Goal: Task Accomplishment & Management: Manage account settings

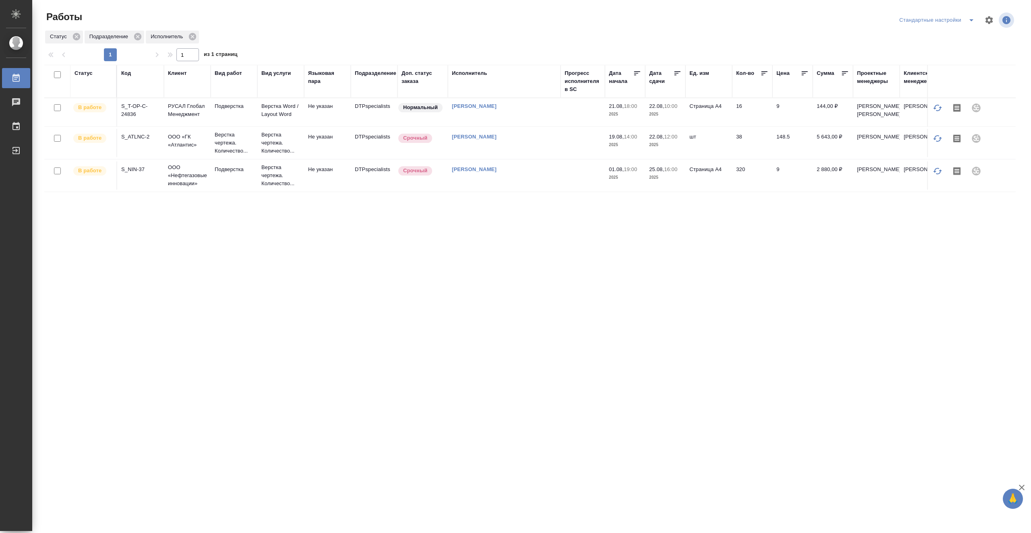
click at [561, 126] on td at bounding box center [583, 112] width 44 height 28
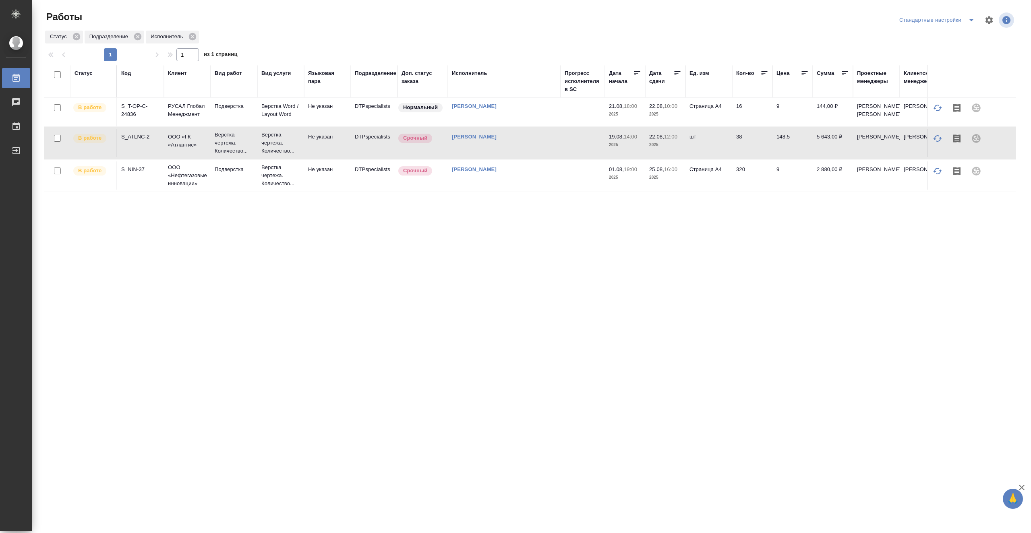
click at [561, 126] on td at bounding box center [583, 112] width 44 height 28
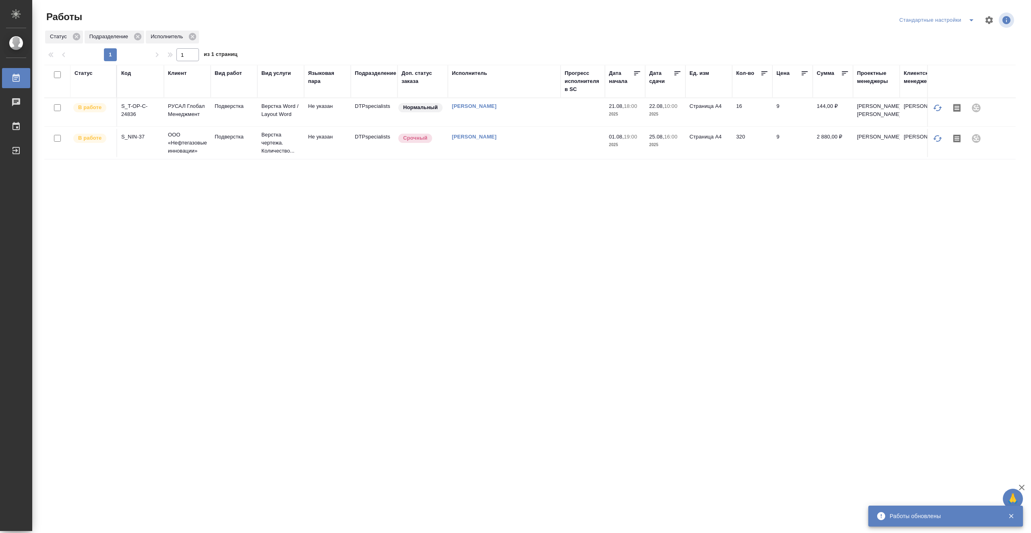
click at [577, 122] on td at bounding box center [583, 112] width 44 height 28
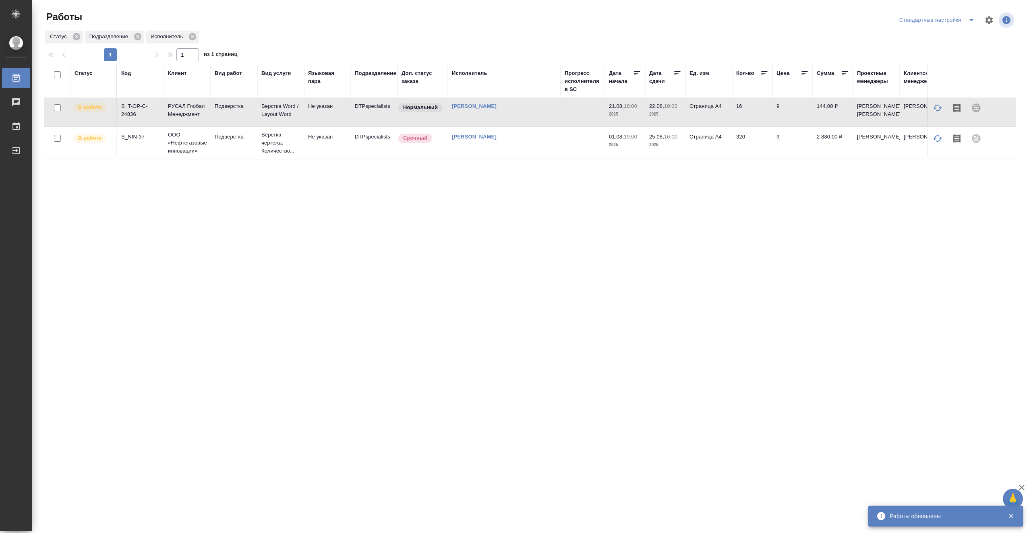
click at [577, 122] on td at bounding box center [583, 112] width 44 height 28
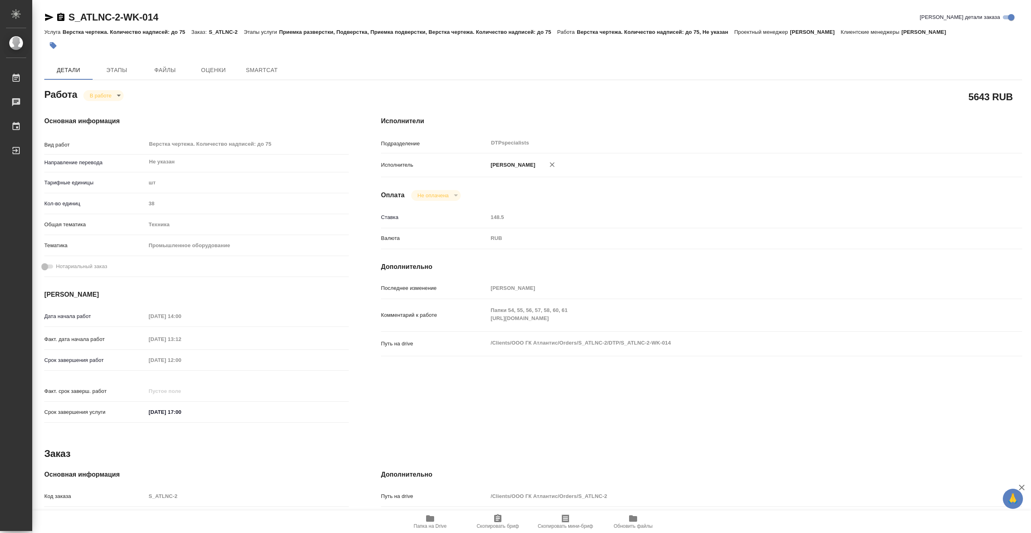
type textarea "x"
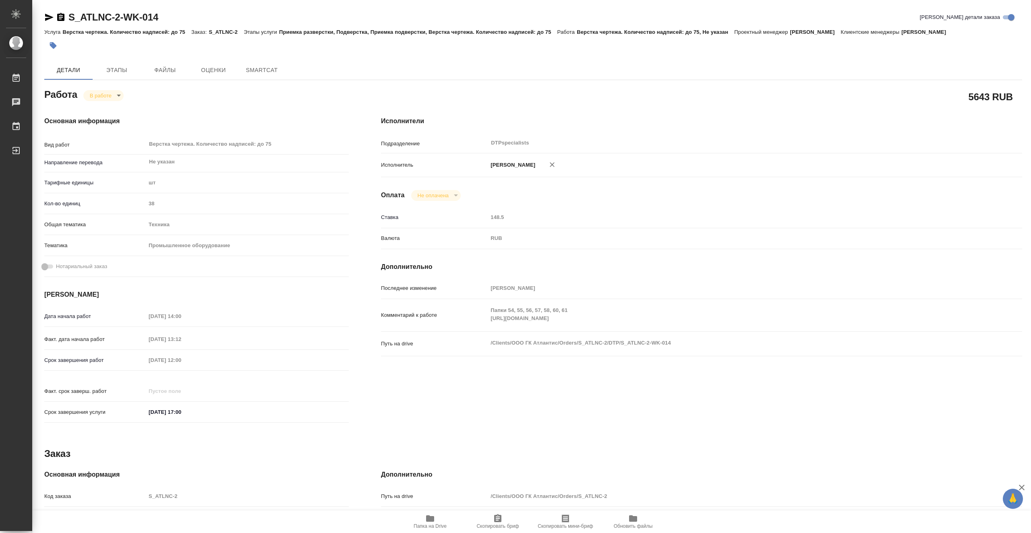
type textarea "x"
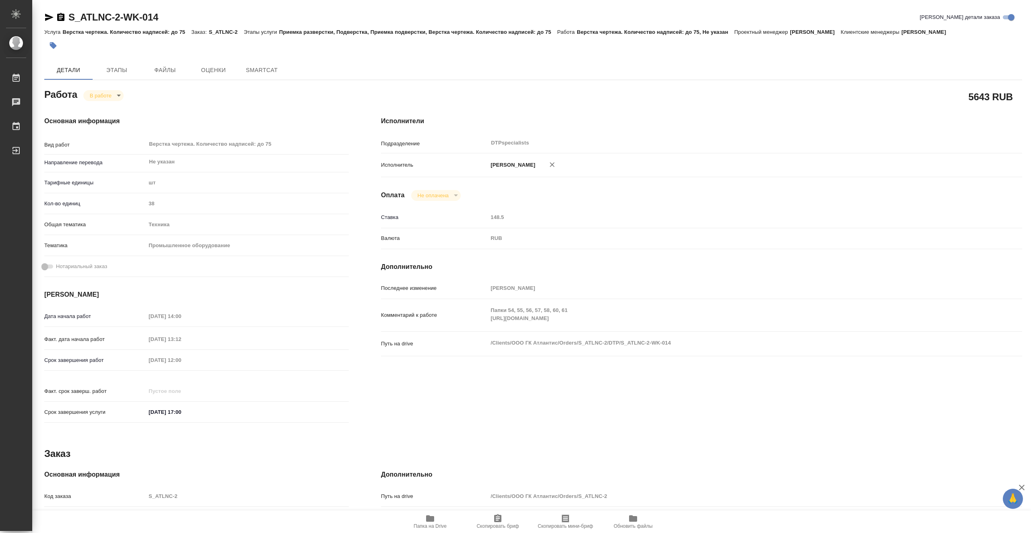
type textarea "x"
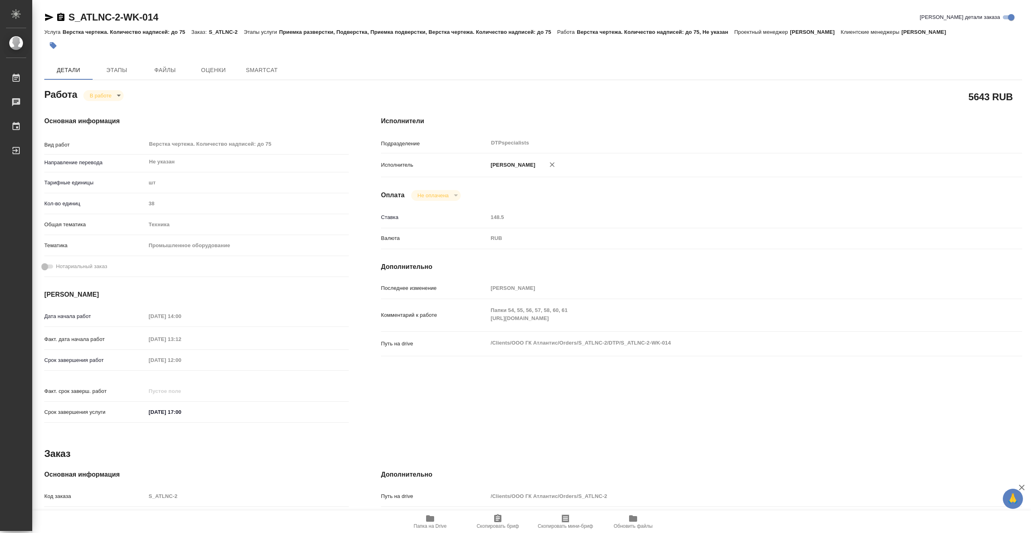
type textarea "x"
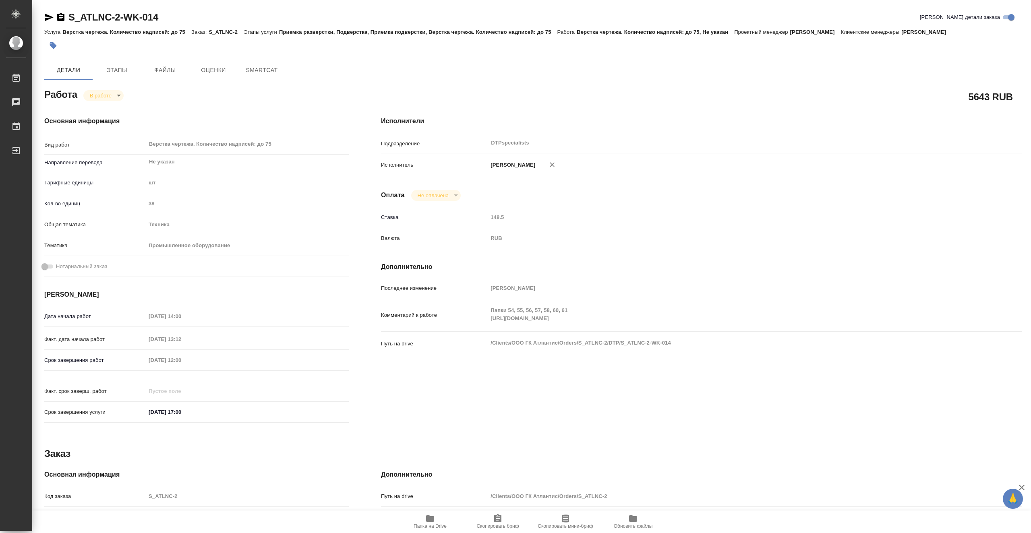
type textarea "x"
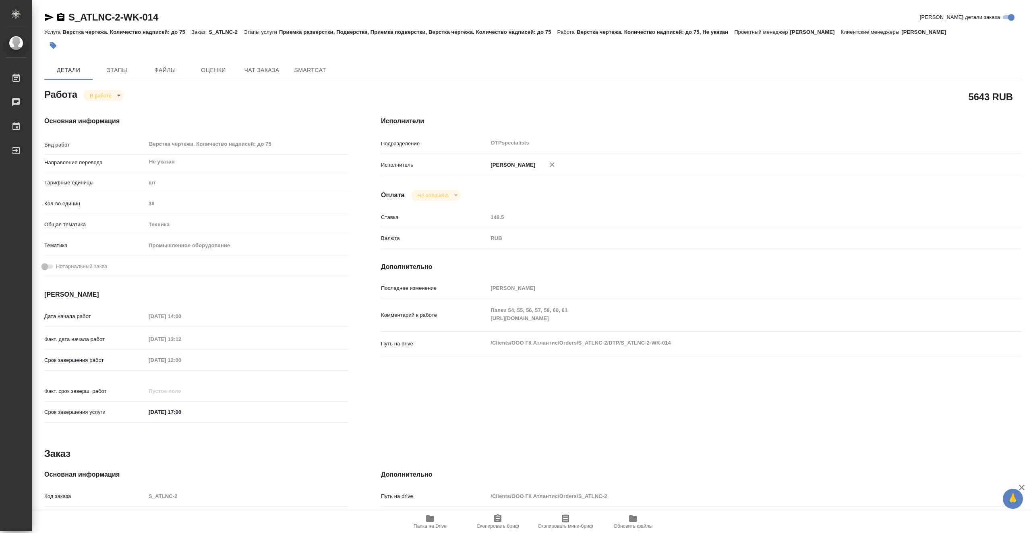
click at [430, 523] on icon "button" at bounding box center [430, 519] width 10 height 10
type textarea "x"
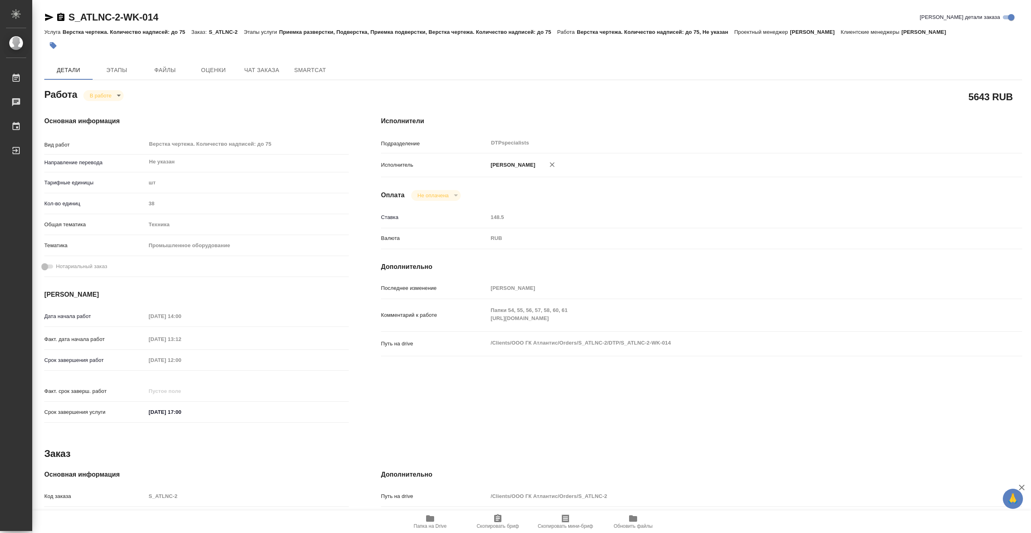
type textarea "x"
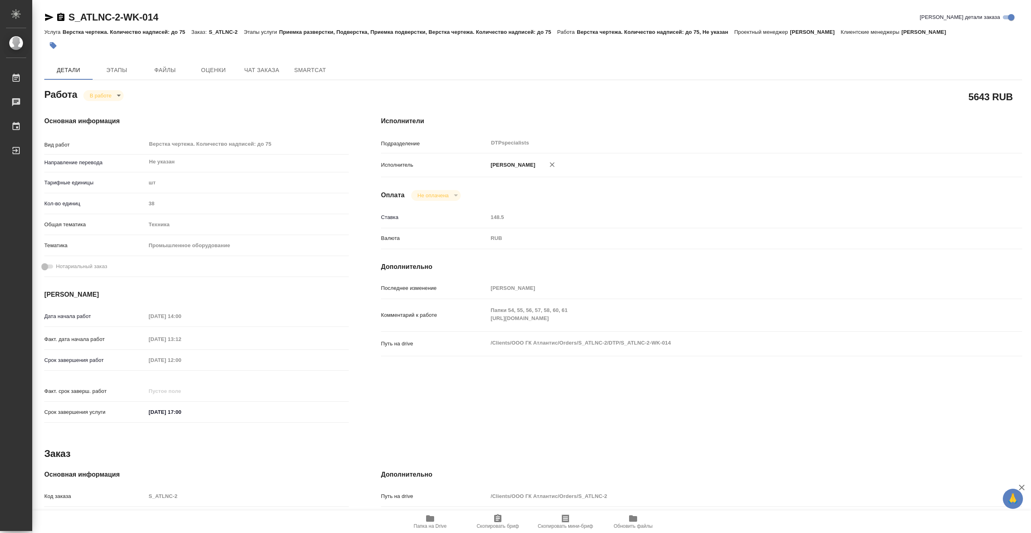
type textarea "x"
click at [120, 93] on body "🙏 .cls-1 fill:#fff; AWATERA Vasiutchenko [PERSON_NAME] 0 Чаты График Выйти S_AT…" at bounding box center [515, 266] width 1031 height 533
click at [113, 109] on button "Выполнен" at bounding box center [104, 109] width 29 height 9
type textarea "x"
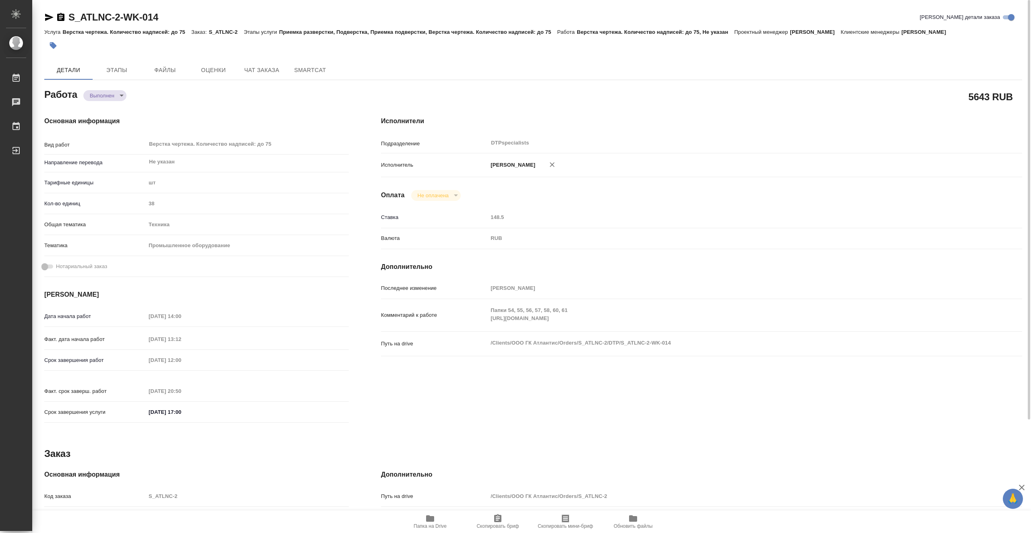
type textarea "x"
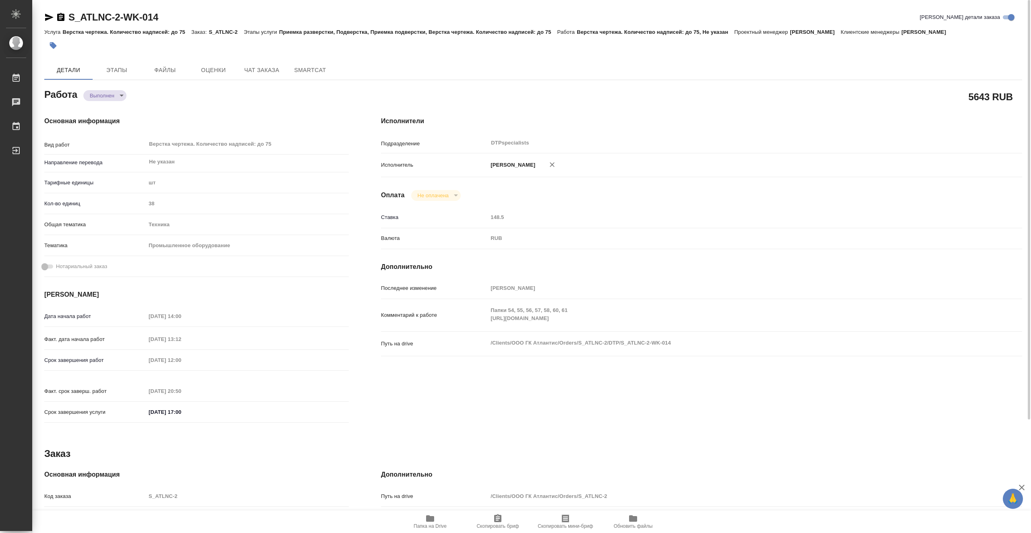
type textarea "x"
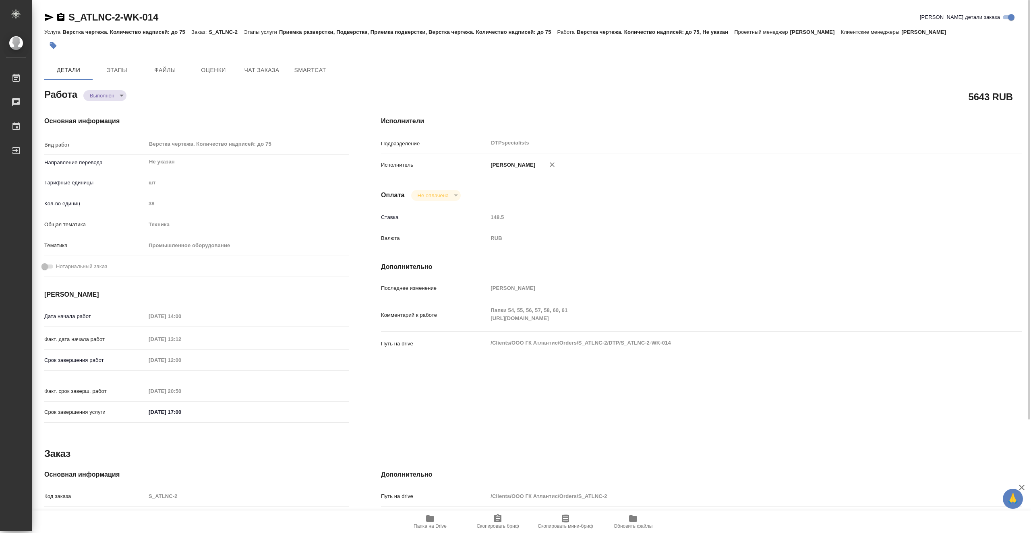
type textarea "x"
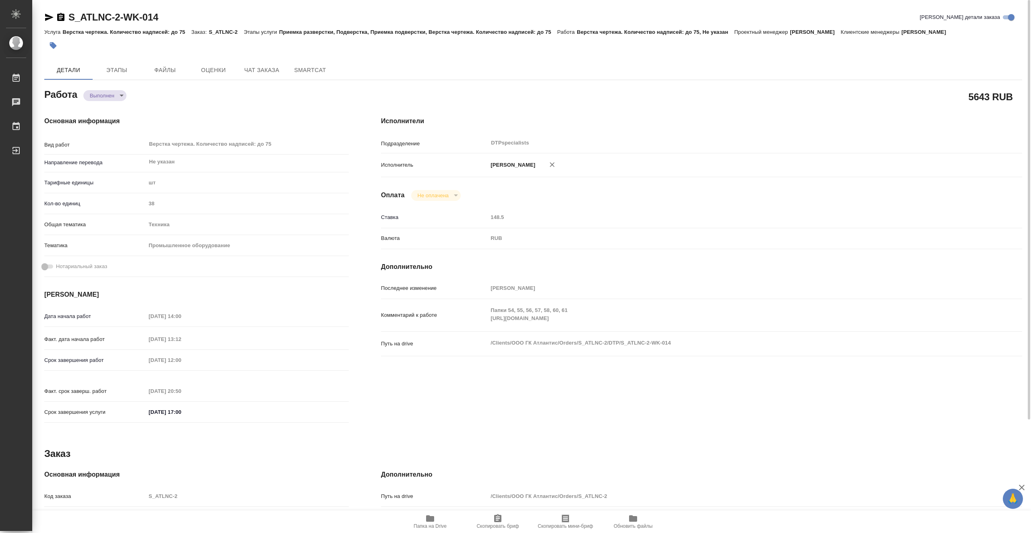
type textarea "x"
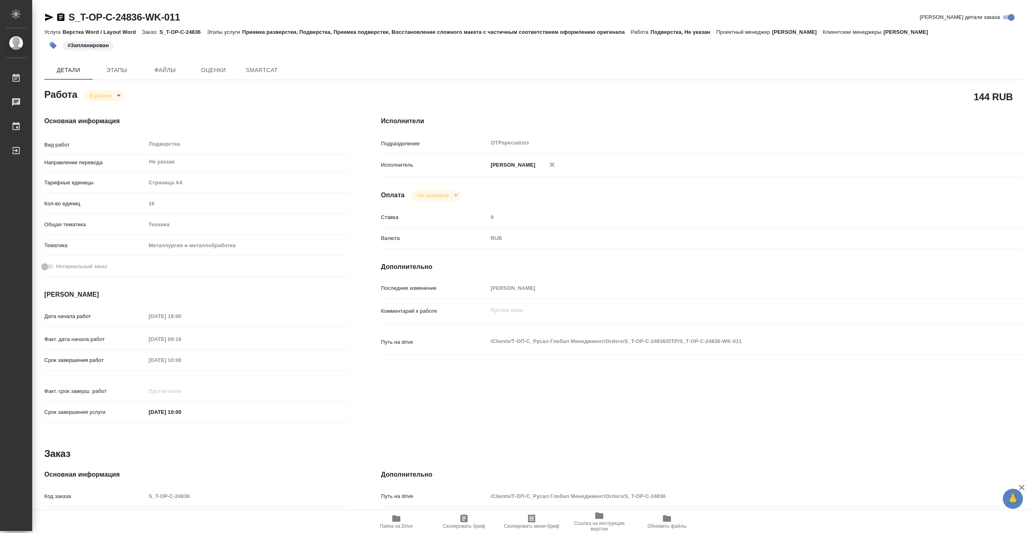
type textarea "x"
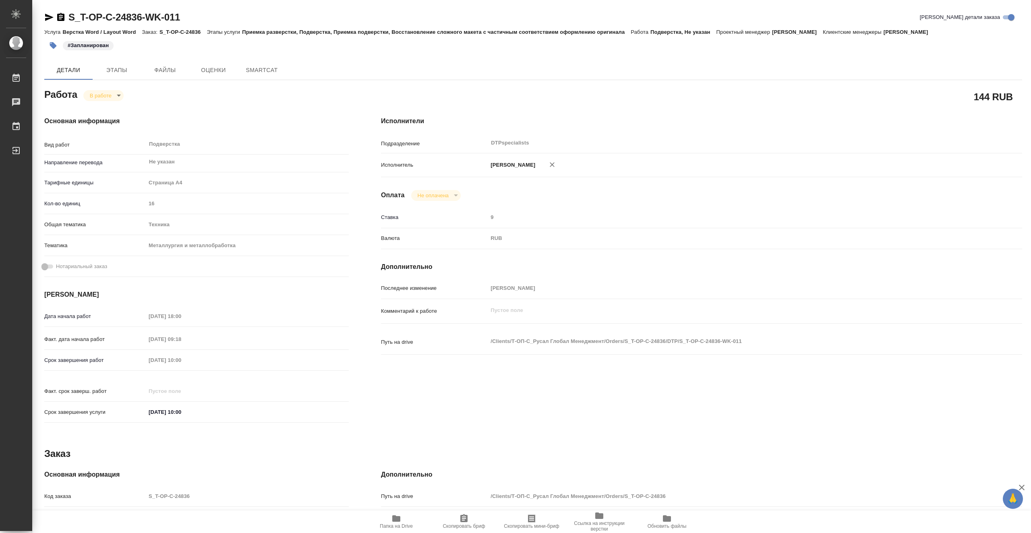
type textarea "x"
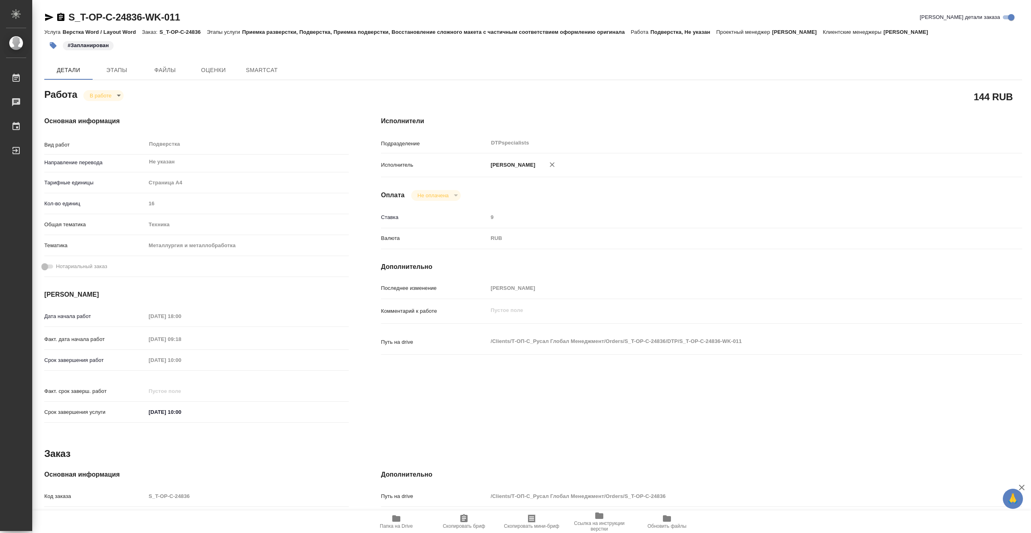
type textarea "x"
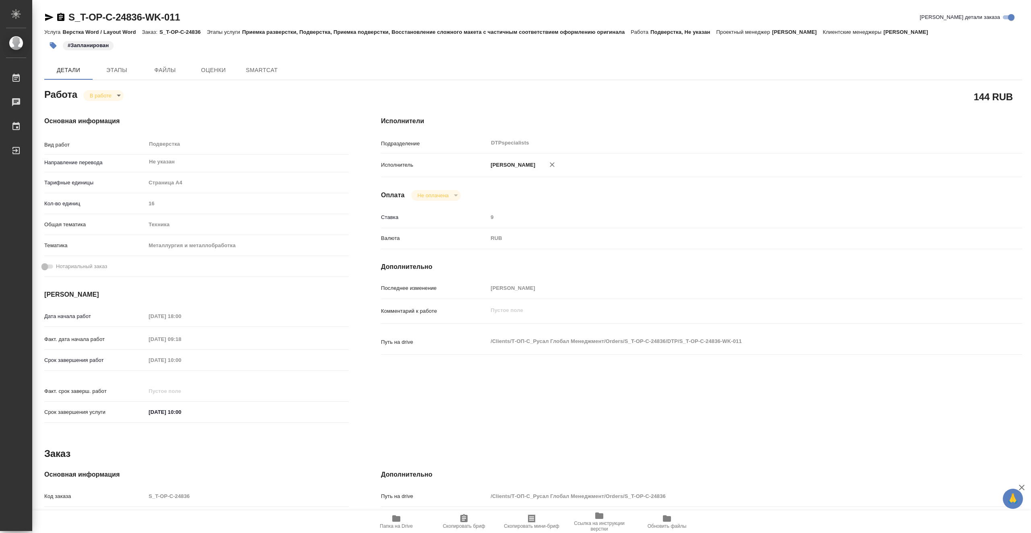
type textarea "x"
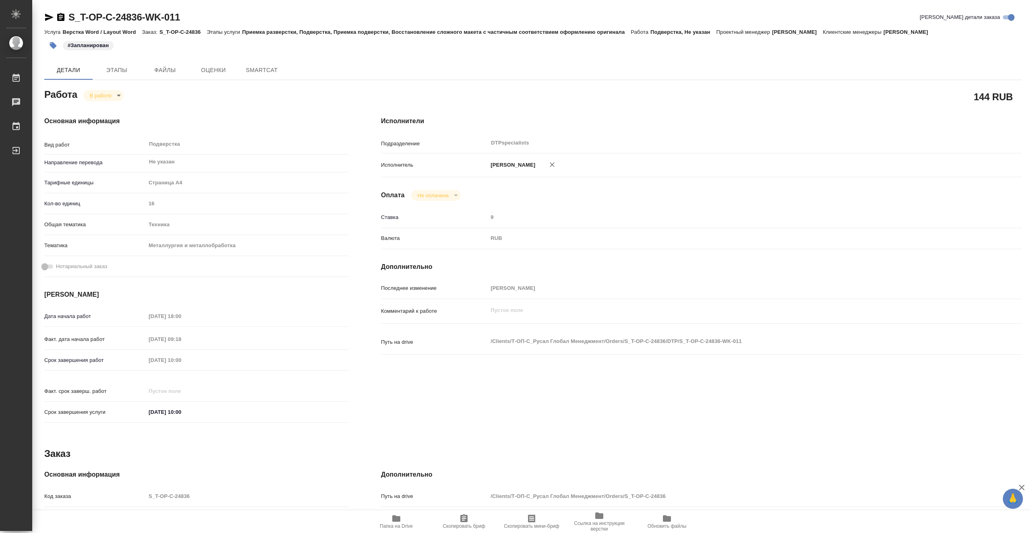
type textarea "x"
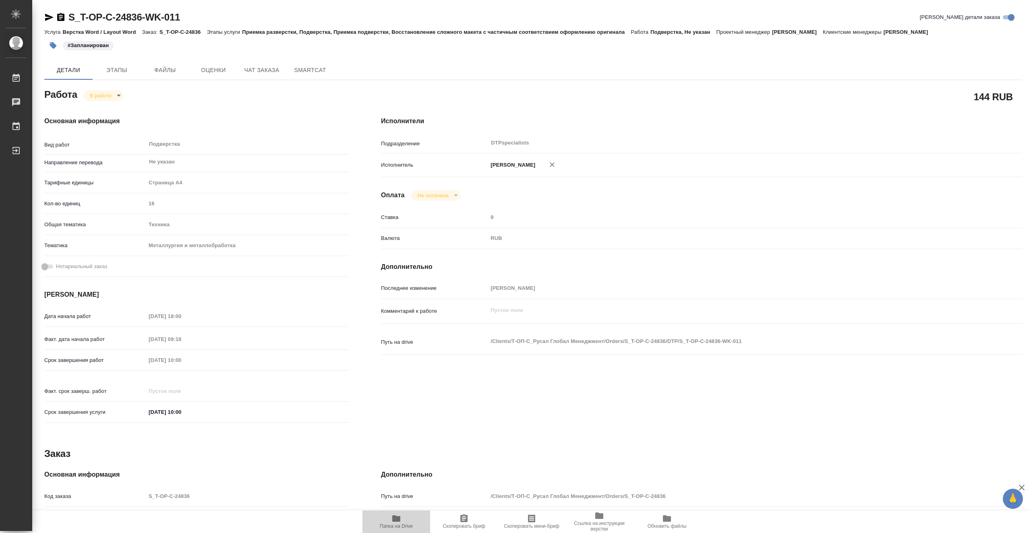
click at [405, 523] on span "Папка на Drive" at bounding box center [396, 521] width 58 height 15
type textarea "x"
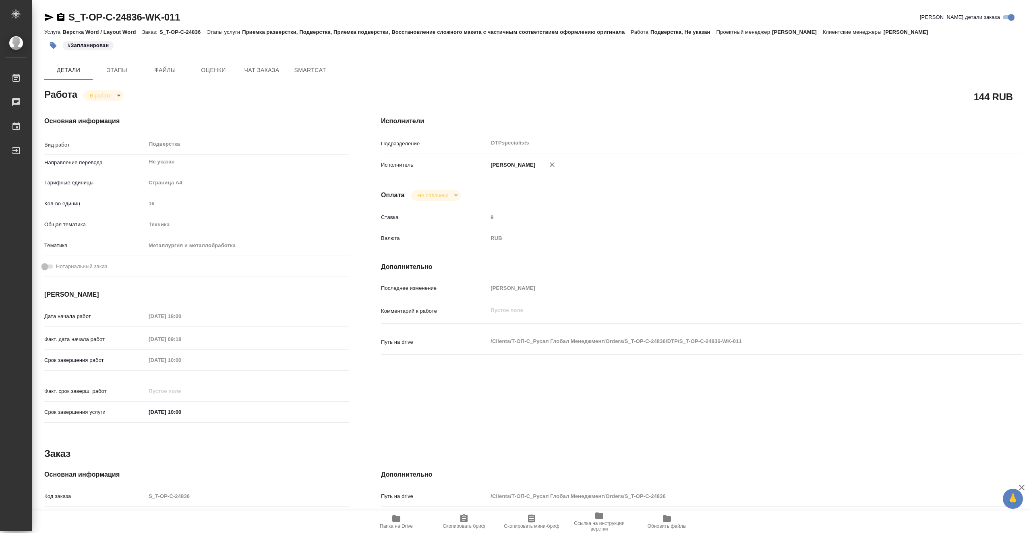
type textarea "x"
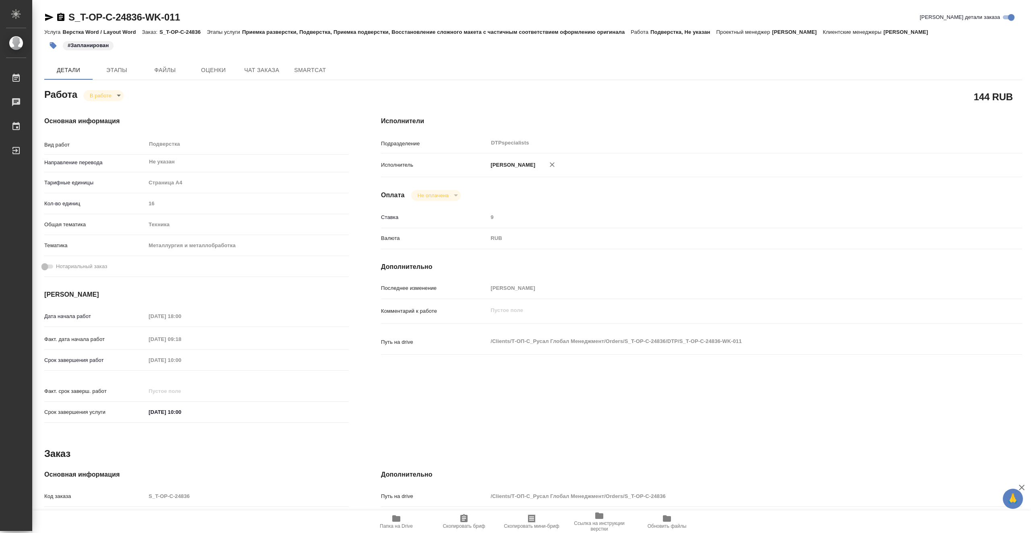
type textarea "x"
click at [47, 16] on icon "button" at bounding box center [49, 17] width 8 height 7
click at [283, 71] on button "Чат заказа" at bounding box center [262, 69] width 48 height 19
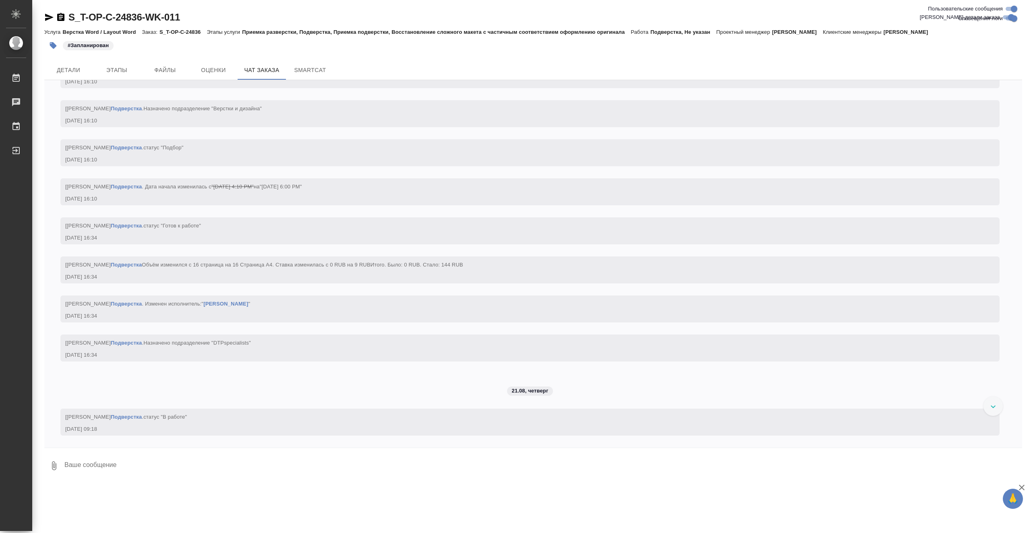
scroll to position [2256, 0]
click at [118, 63] on button "Этапы" at bounding box center [117, 69] width 48 height 19
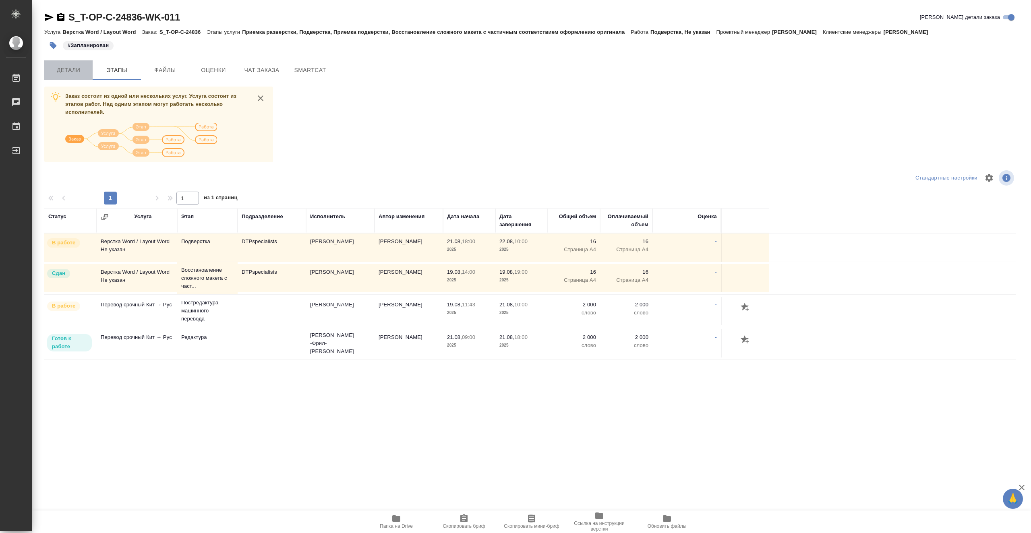
click at [59, 78] on button "Детали" at bounding box center [68, 69] width 48 height 19
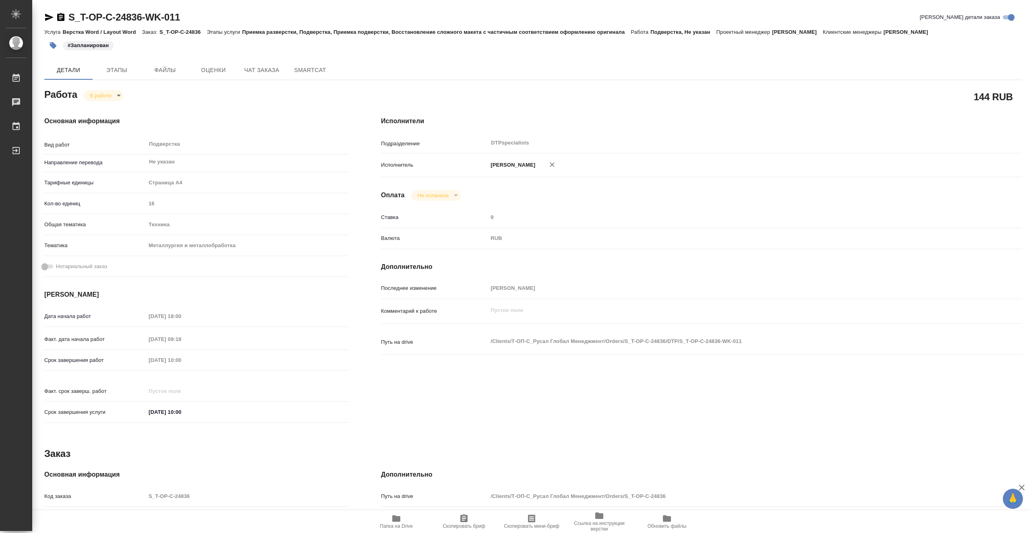
type textarea "x"
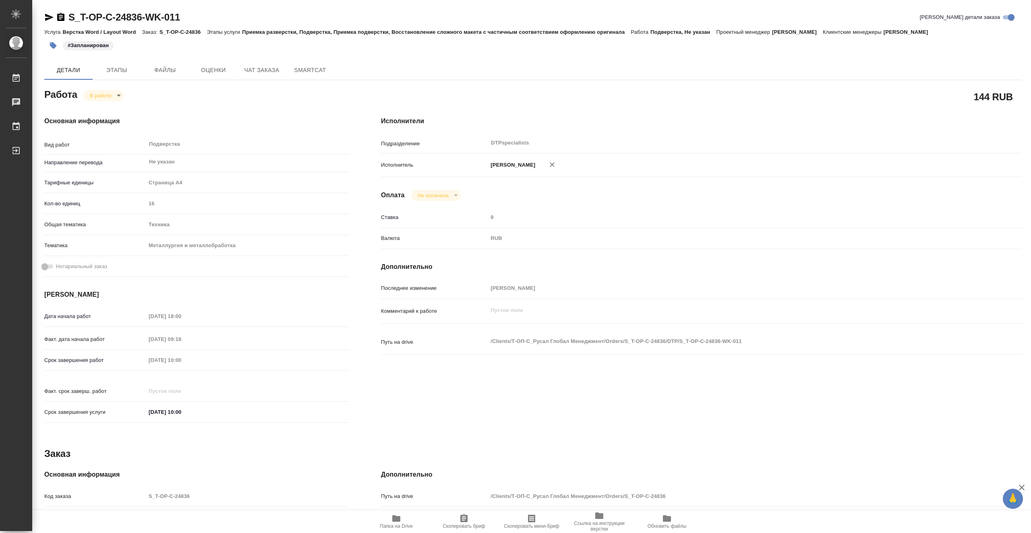
type textarea "x"
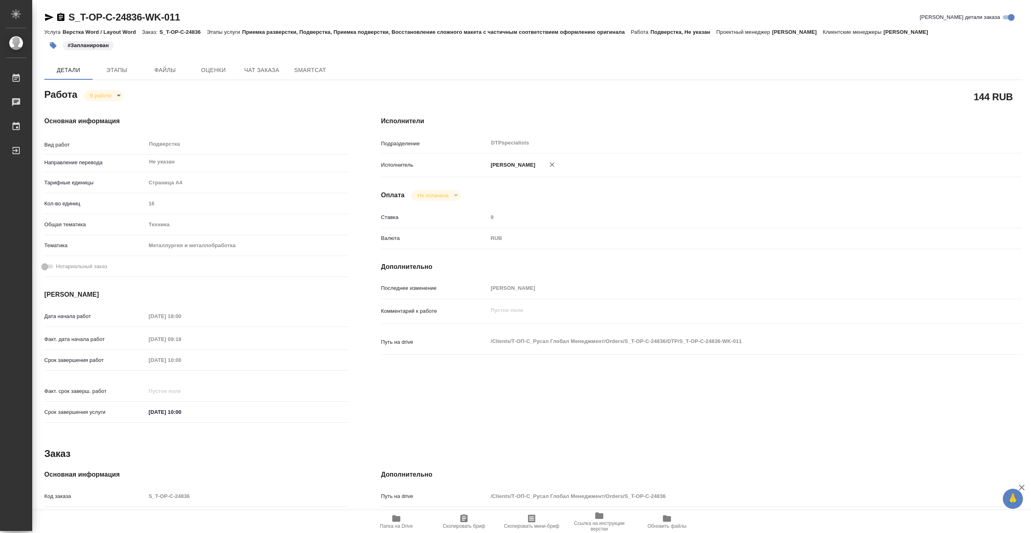
type textarea "x"
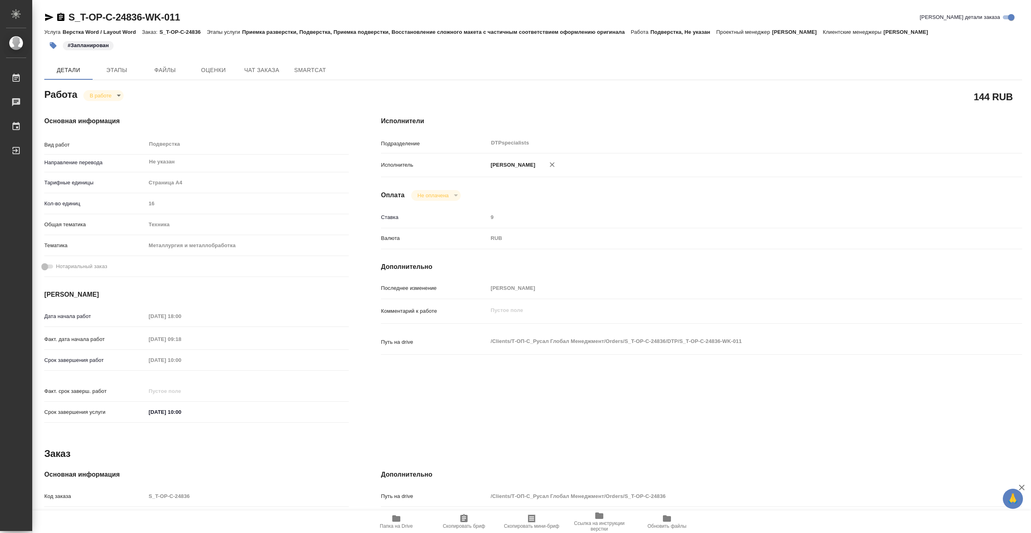
click at [100, 95] on body "🙏 .cls-1 fill:#fff; AWATERA Vasiutchenko Aleksandr Работы 0 Чаты График Выйти S…" at bounding box center [515, 266] width 1031 height 533
type textarea "x"
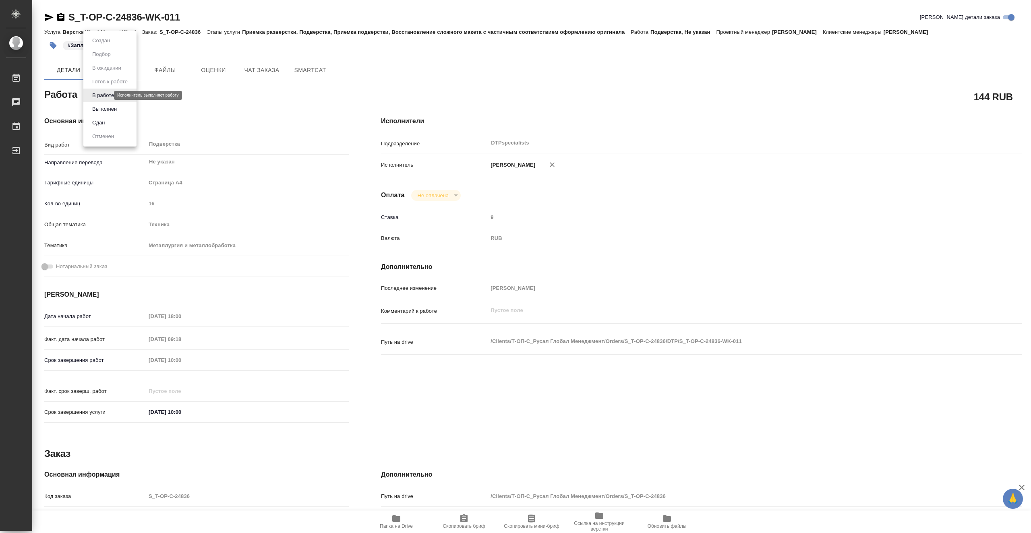
type textarea "x"
click at [243, 157] on div at bounding box center [515, 266] width 1031 height 533
